Goal: Task Accomplishment & Management: Manage account settings

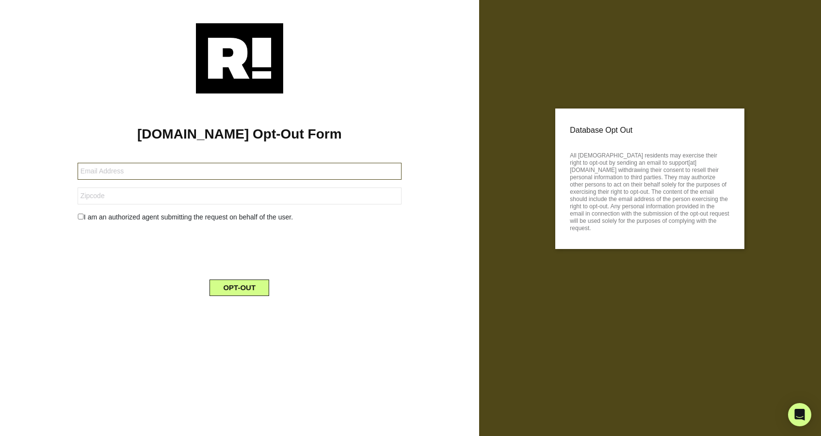
click at [176, 170] on input "text" at bounding box center [240, 171] width 324 height 17
type input "[EMAIL_ADDRESS][DOMAIN_NAME]"
type input "29579"
click at [82, 220] on div "I am an authorized agent submitting the request on behalf of the user." at bounding box center [239, 217] width 338 height 10
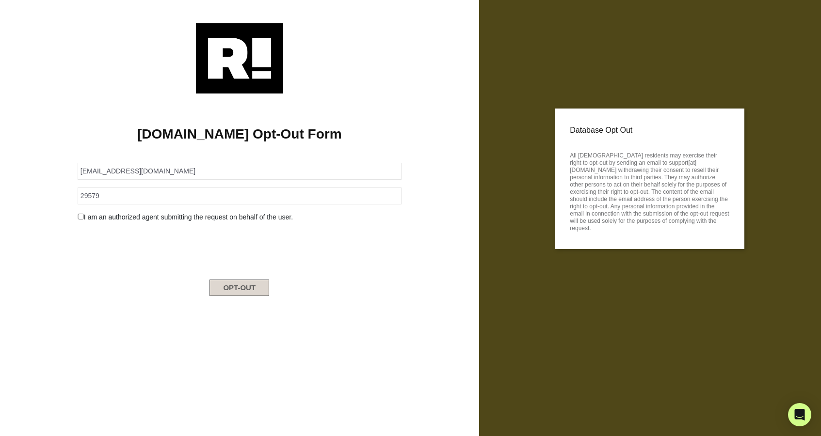
click at [242, 290] on button "OPT-OUT" at bounding box center [239, 288] width 60 height 16
